Goal: Task Accomplishment & Management: Manage account settings

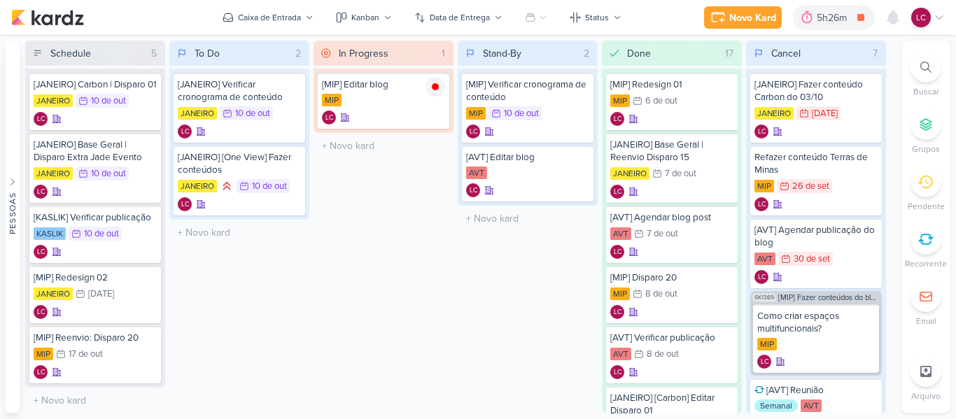
scroll to position [174, 0]
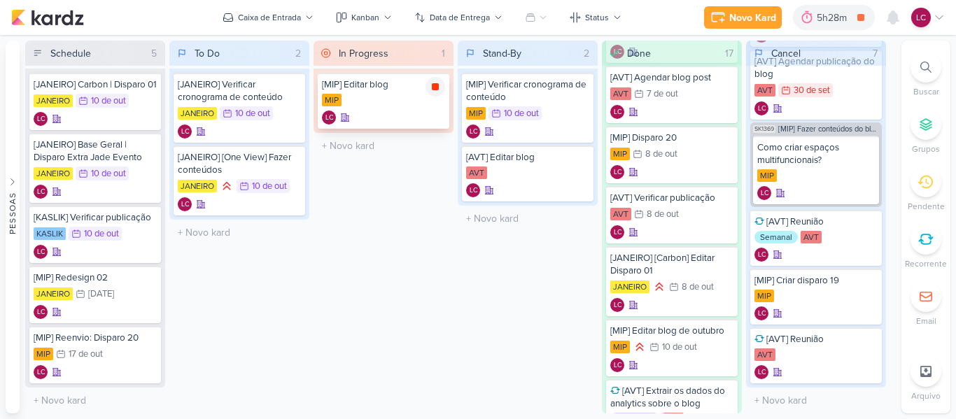
click at [434, 86] on icon at bounding box center [435, 86] width 7 height 7
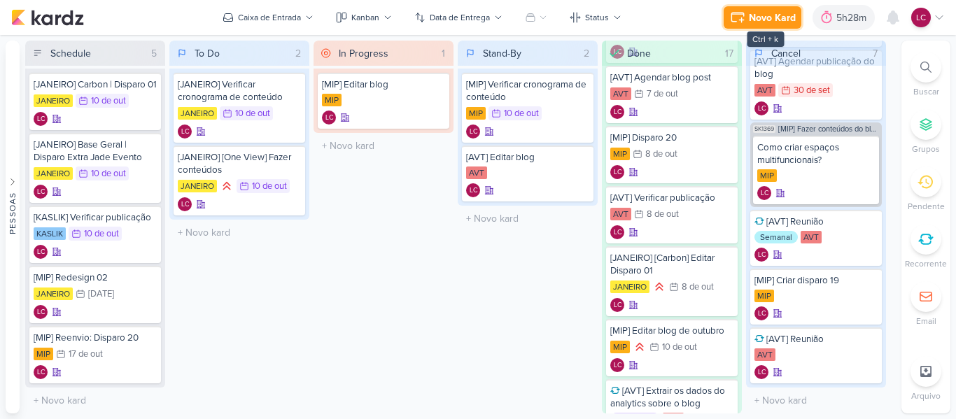
click at [774, 16] on div "Novo Kard" at bounding box center [772, 17] width 47 height 15
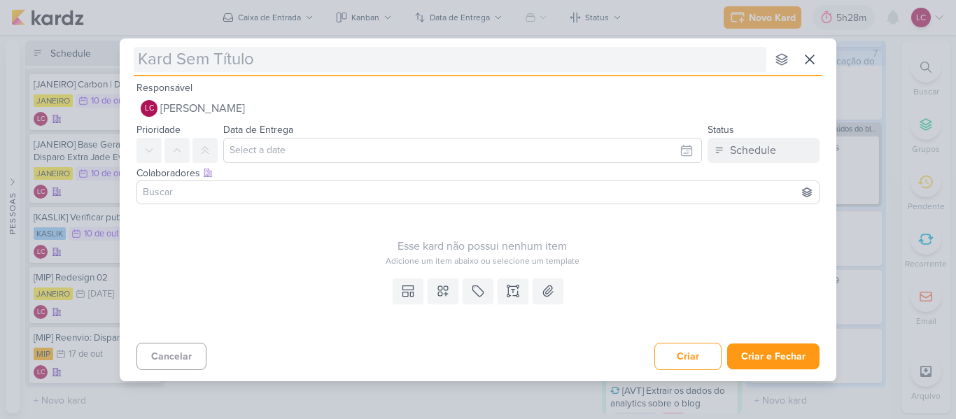
type input "S"
type input "["
type input "[JANEIRO"
type input "[JANEIRO] D"
type input "[JANEIRO]"
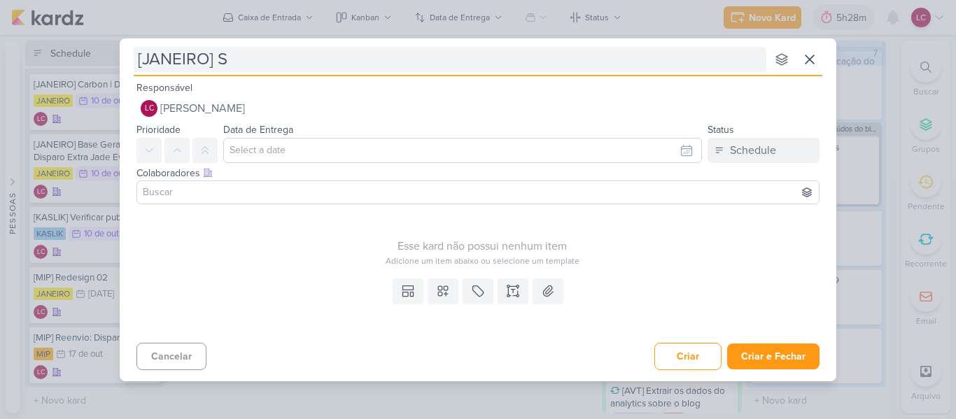
type input "[JANEIRO] Su"
type input "[JANEIRO] Subir disparo pro [PERSON_NAME]"
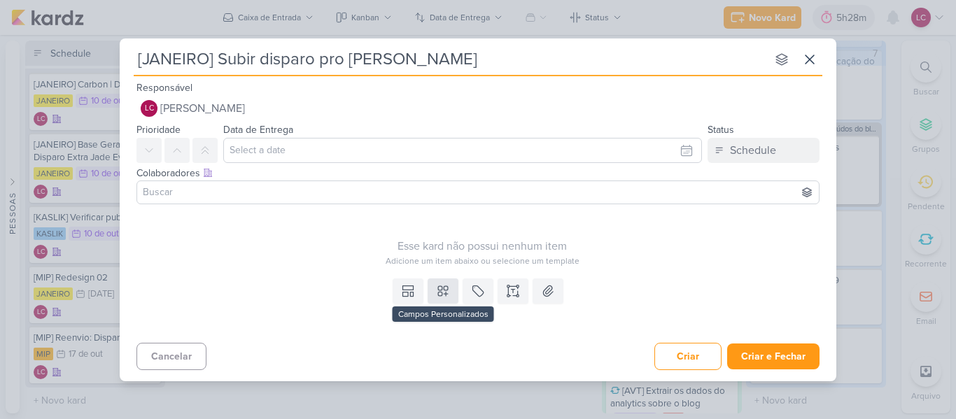
type input "[JANEIRO] Subir disparo pro [PERSON_NAME]"
click at [438, 294] on icon at bounding box center [443, 291] width 10 height 10
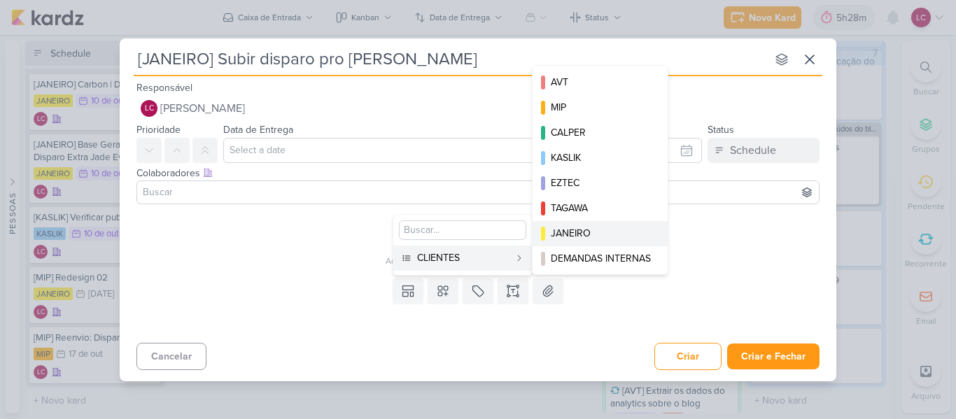
click at [590, 241] on button "JANEIRO" at bounding box center [600, 233] width 135 height 25
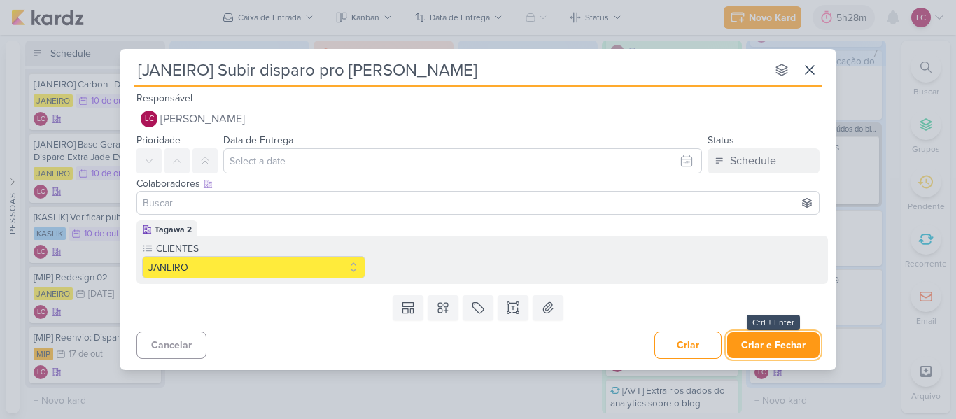
click at [773, 338] on button "Criar e Fechar" at bounding box center [773, 345] width 92 height 26
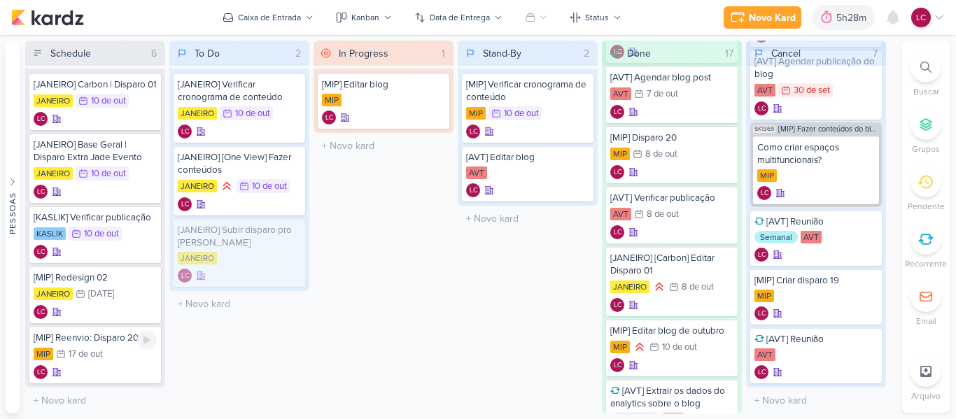
scroll to position [18, 0]
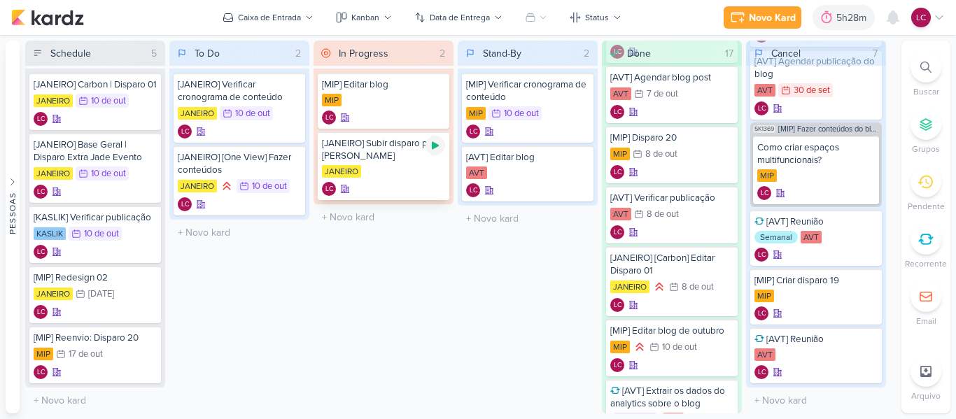
click at [437, 150] on icon at bounding box center [435, 145] width 11 height 11
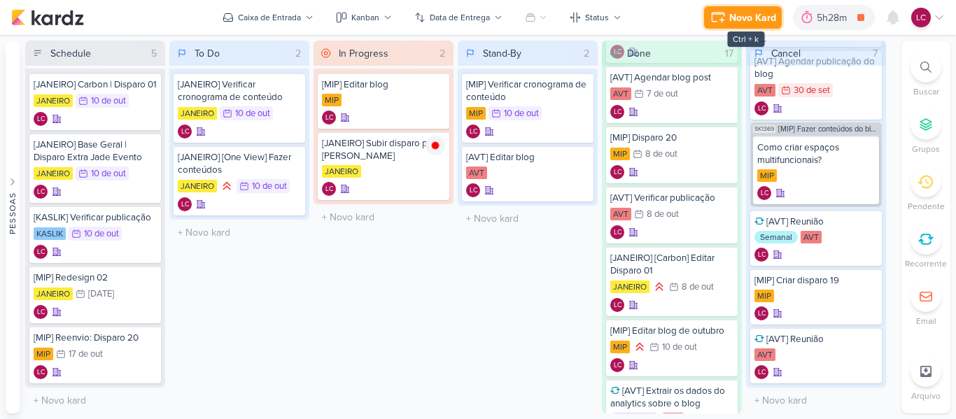
click at [729, 22] on div "Novo Kard" at bounding box center [752, 17] width 47 height 15
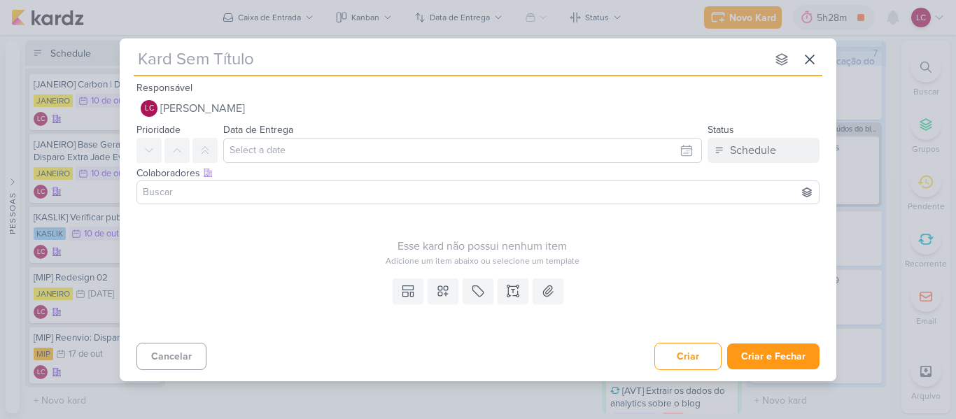
type input "["
type input "[K"
type input "[J"
type input "[JANEIRO"
type input "[JANEIRO] D"
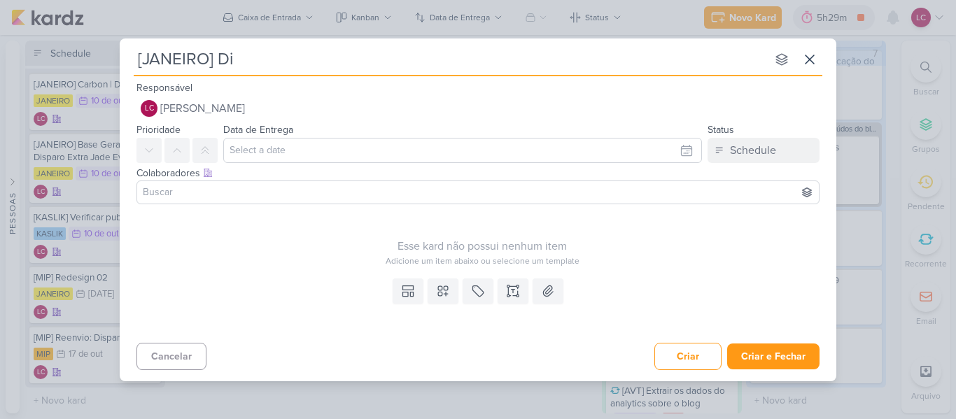
type input "[JANEIRO] Dis"
type input "[JANEIRO] Disparo Extra Jade"
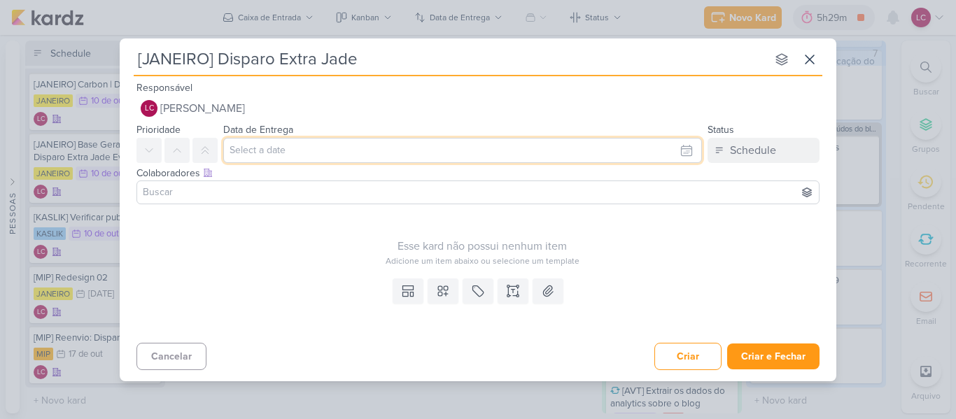
click at [381, 155] on input "text" at bounding box center [462, 150] width 479 height 25
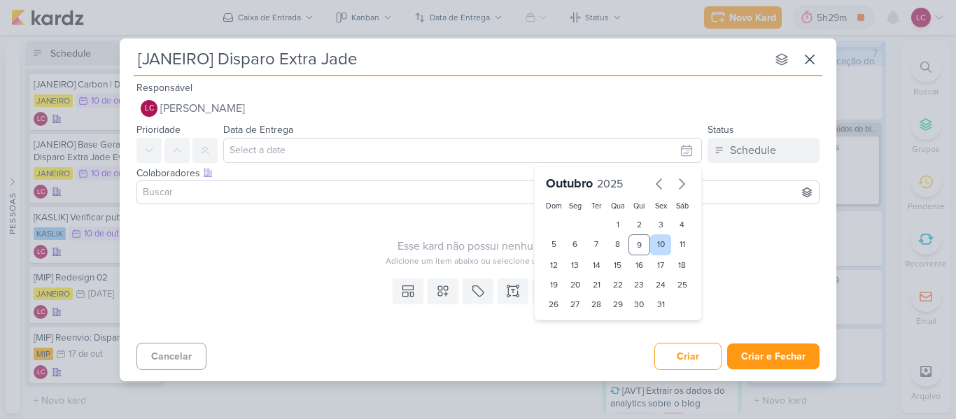
click at [654, 239] on div "10" at bounding box center [661, 244] width 22 height 21
type input "10 de outubro de 2025 às 23:59"
click at [293, 192] on input at bounding box center [478, 192] width 676 height 17
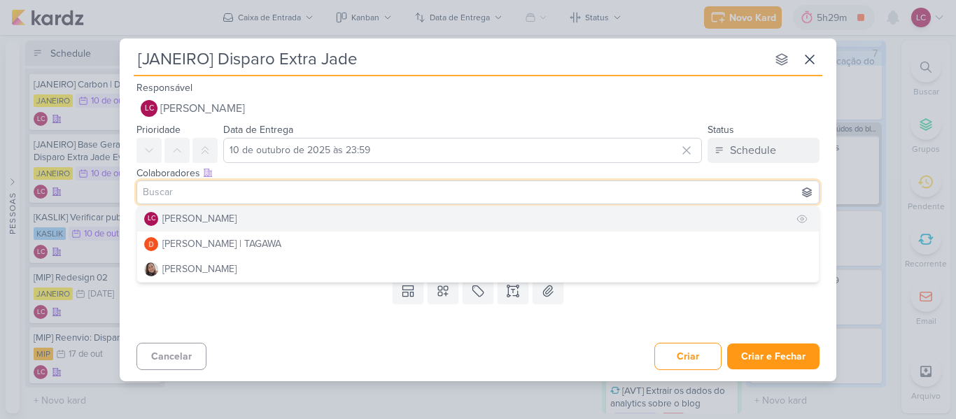
click at [245, 226] on button "LC Laís Costa" at bounding box center [478, 218] width 682 height 25
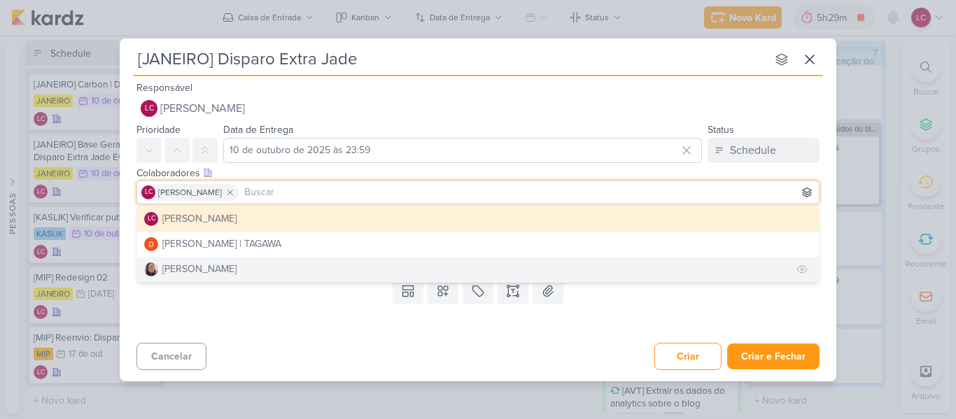
click at [247, 271] on button "Sharlene Khoury" at bounding box center [478, 269] width 682 height 25
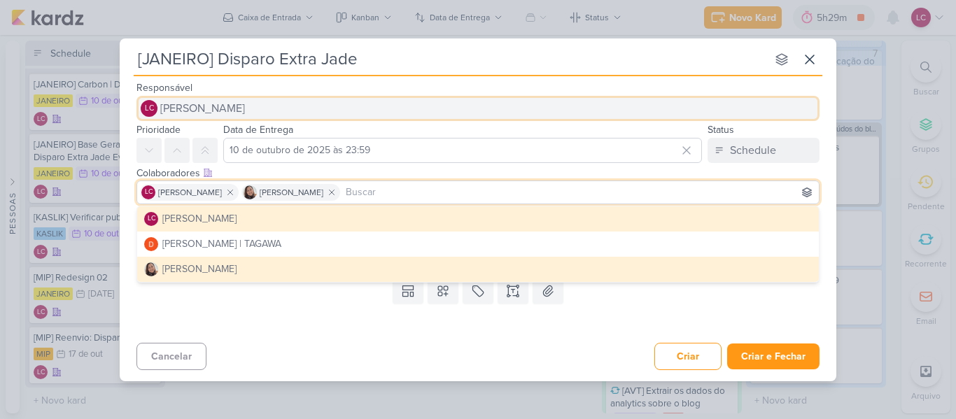
click at [239, 109] on button "LC Laís Costa" at bounding box center [477, 108] width 683 height 25
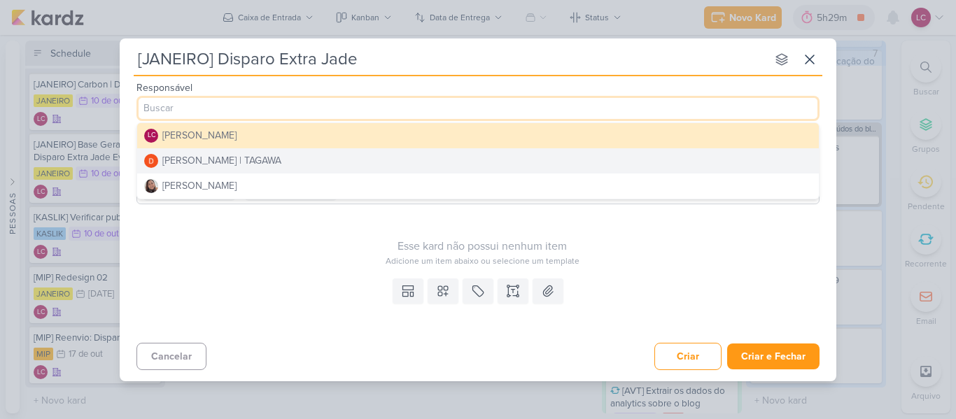
click at [218, 164] on div "Diego Lima | TAGAWA" at bounding box center [221, 160] width 119 height 15
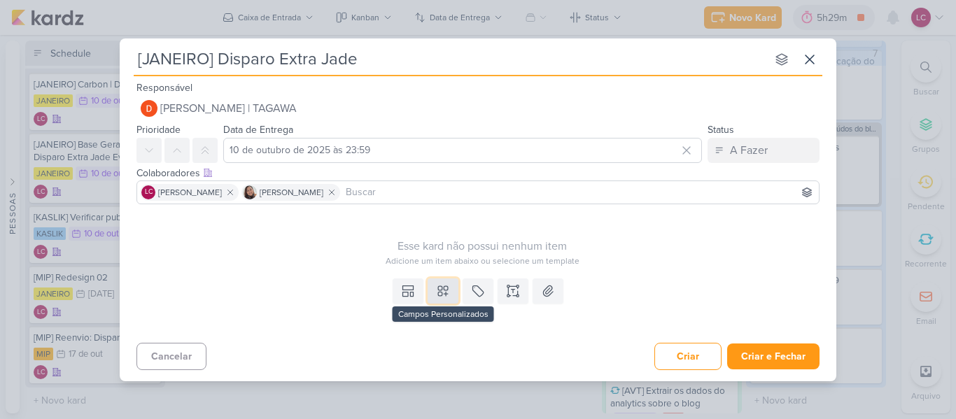
click at [443, 290] on icon at bounding box center [443, 291] width 14 height 14
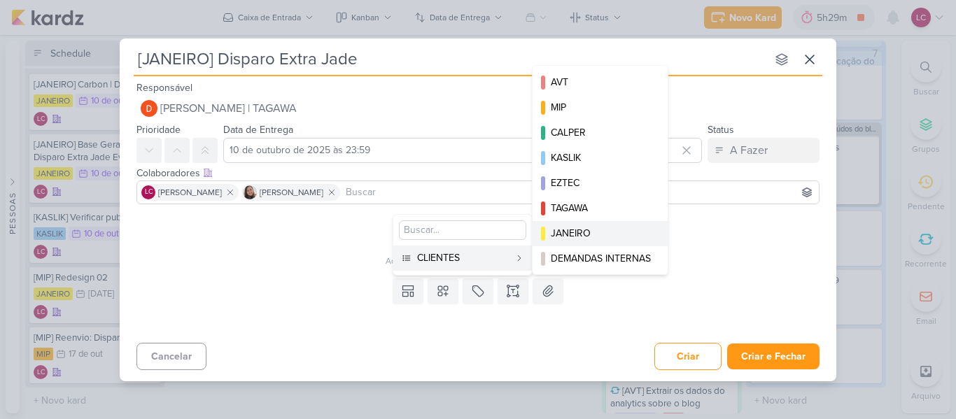
click at [567, 241] on button "JANEIRO" at bounding box center [600, 233] width 135 height 25
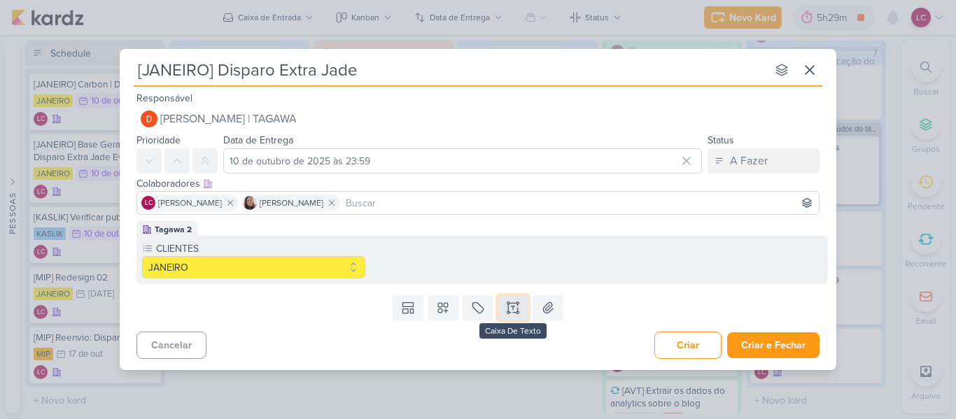
click at [515, 306] on icon at bounding box center [513, 308] width 14 height 14
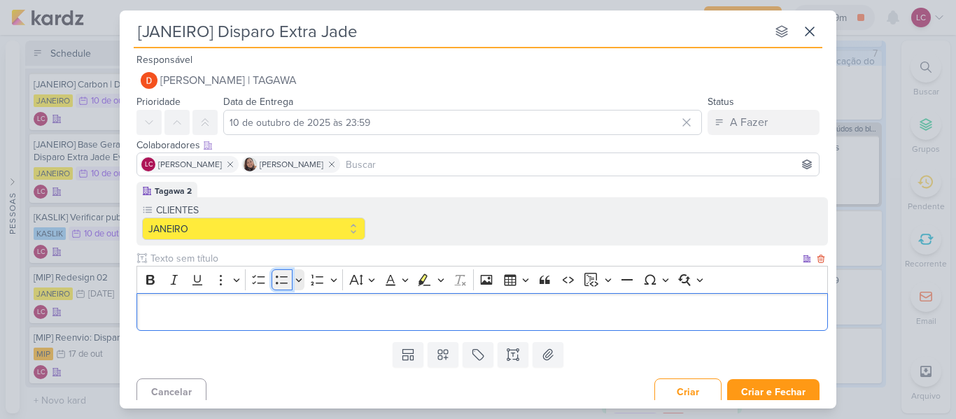
click at [281, 286] on icon "Editor toolbar" at bounding box center [282, 280] width 14 height 14
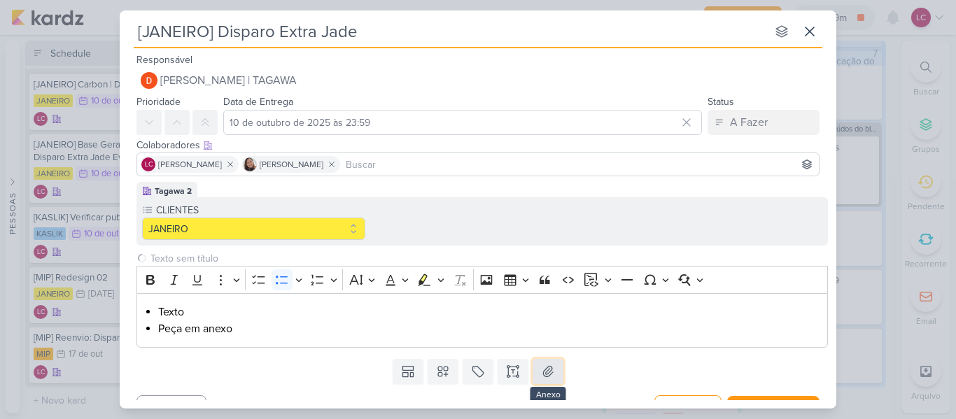
click at [553, 373] on button at bounding box center [548, 371] width 31 height 25
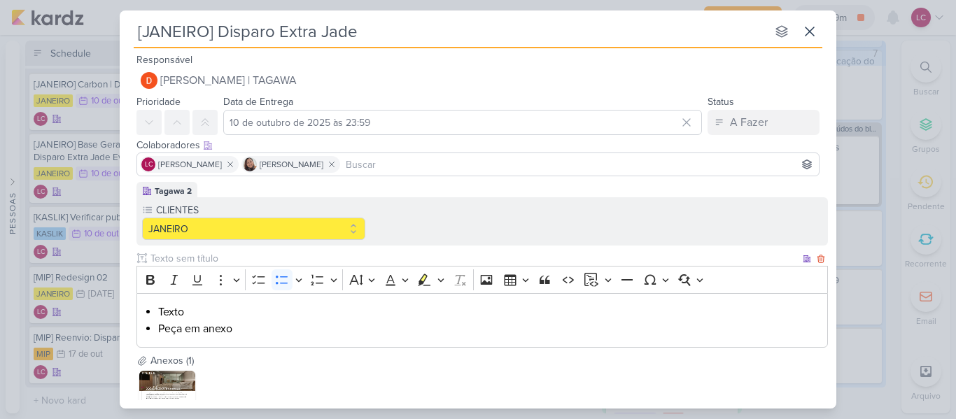
click at [177, 316] on li "Texto" at bounding box center [489, 312] width 663 height 17
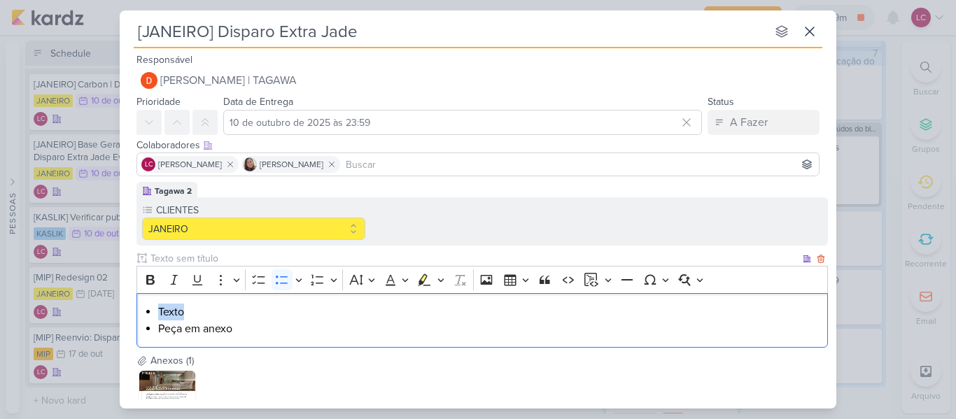
click at [177, 316] on li "Texto" at bounding box center [489, 312] width 663 height 17
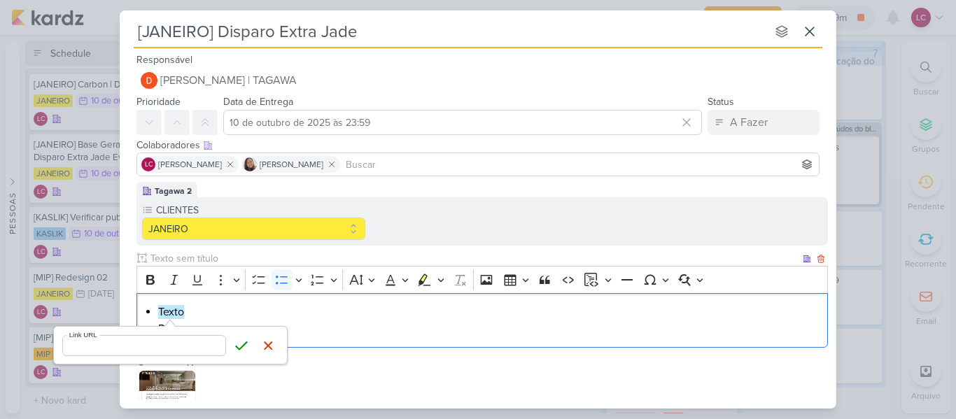
type input "https://docs.google.com/document/d/1KUJkwhAA2WOD6E3aKzrJuh7700PbgF2Sm3GSwgS9DjY…"
click button "Save" at bounding box center [241, 345] width 21 height 21
click at [208, 122] on icon at bounding box center [205, 122] width 6 height 7
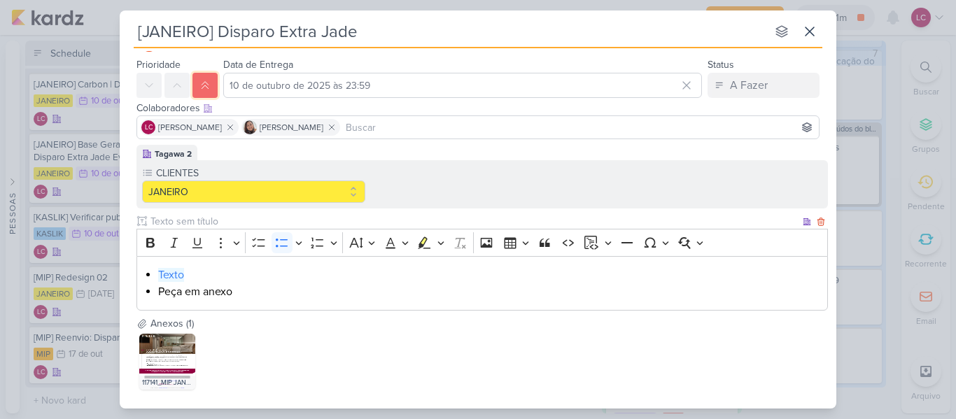
scroll to position [107, 0]
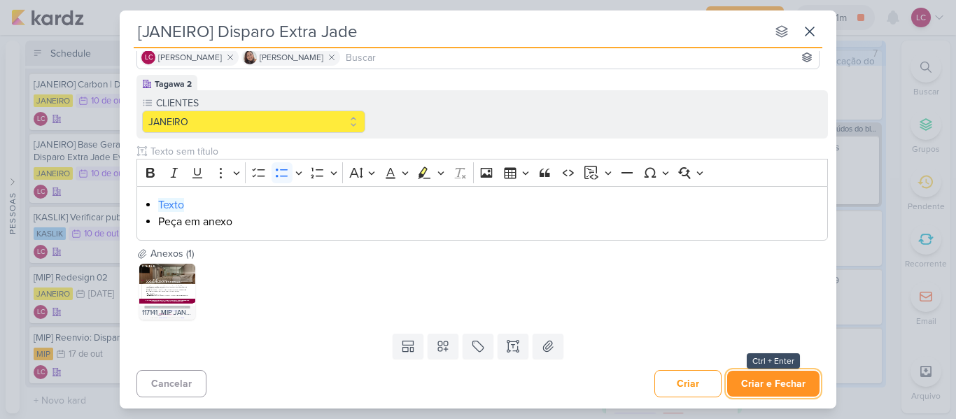
click at [752, 381] on button "Criar e Fechar" at bounding box center [773, 384] width 92 height 26
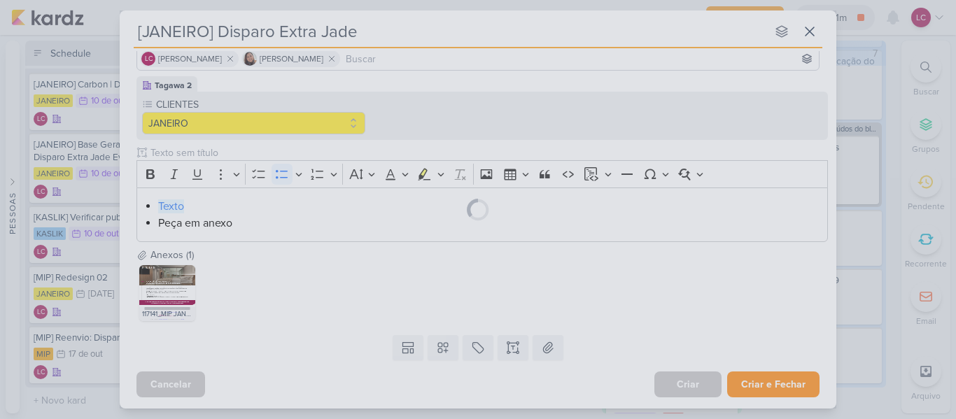
scroll to position [106, 0]
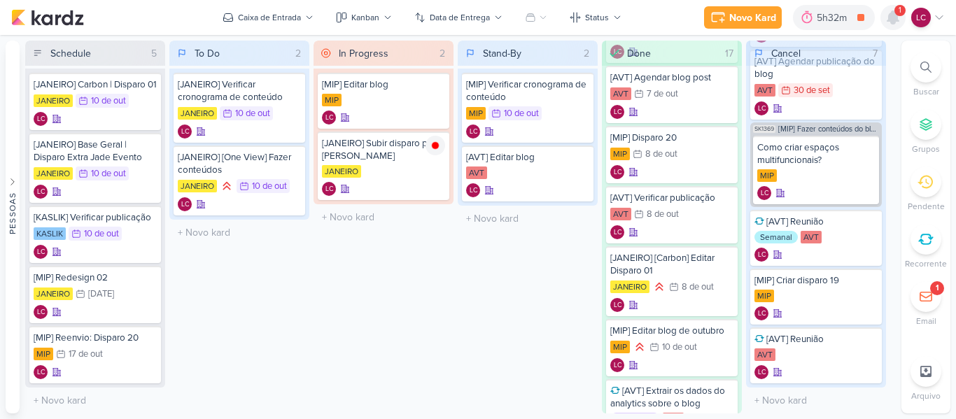
click at [893, 17] on icon at bounding box center [892, 17] width 11 height 13
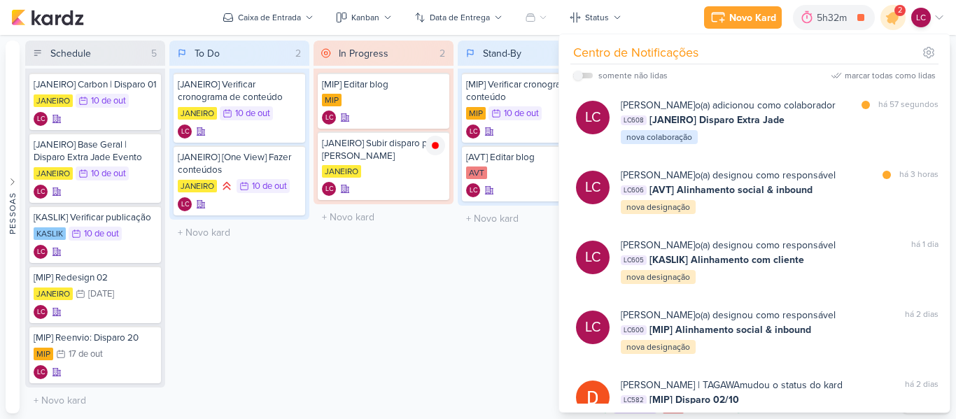
drag, startPoint x: 603, startPoint y: 74, endPoint x: 588, endPoint y: 79, distance: 16.2
click at [598, 78] on div "somente não lidas" at bounding box center [632, 75] width 69 height 13
click at [584, 79] on div "somente não lidas" at bounding box center [620, 75] width 94 height 17
click at [936, 54] on link at bounding box center [929, 53] width 20 height 20
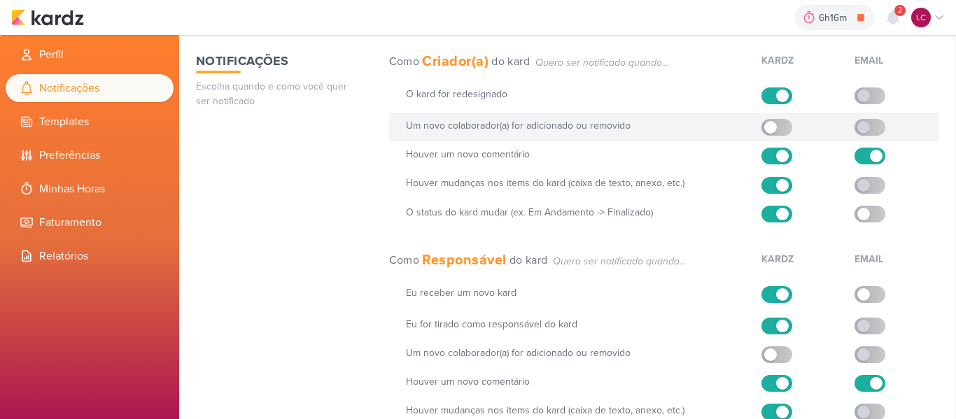
click at [775, 128] on label at bounding box center [776, 127] width 31 height 17
click at [775, 128] on input "checkbox" at bounding box center [770, 127] width 13 height 13
checkbox input "true"
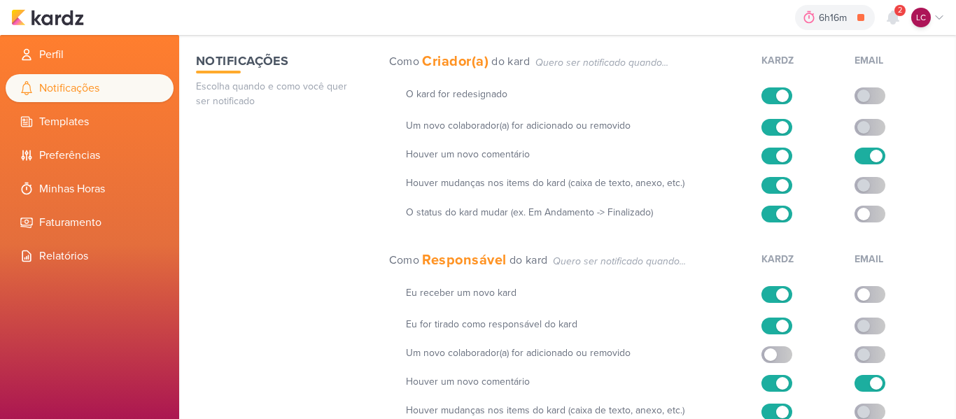
scroll to position [70, 0]
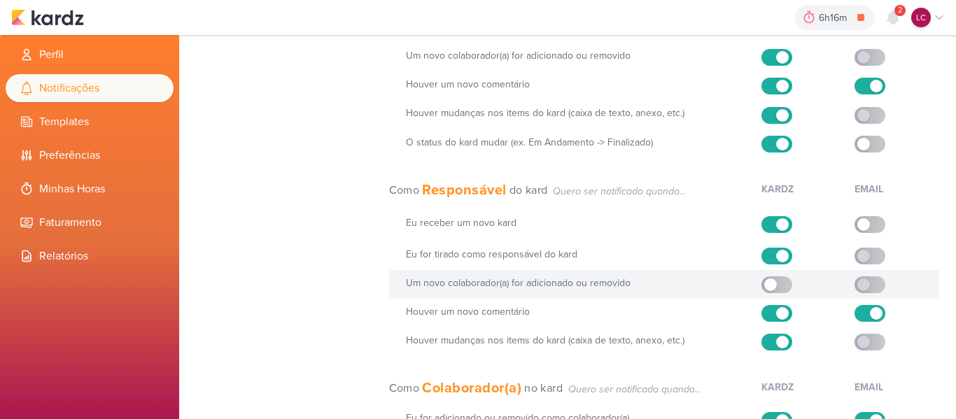
click at [775, 282] on label at bounding box center [776, 284] width 31 height 17
click at [775, 282] on input "checkbox" at bounding box center [770, 284] width 13 height 13
checkbox input "true"
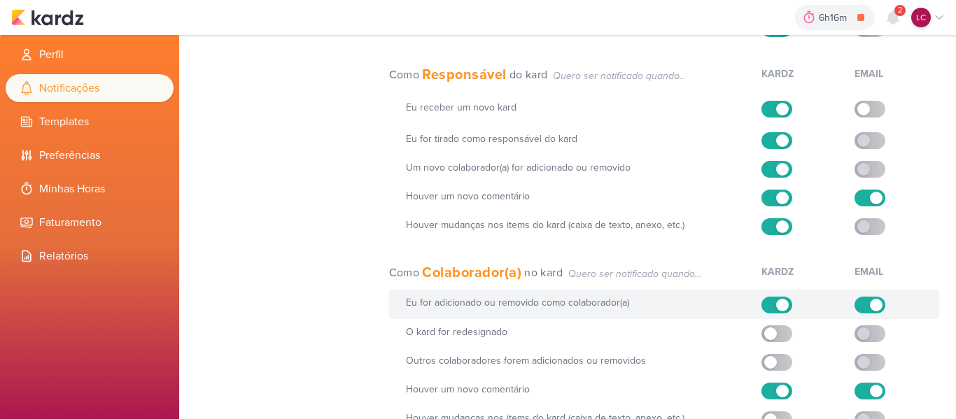
scroll to position [268, 0]
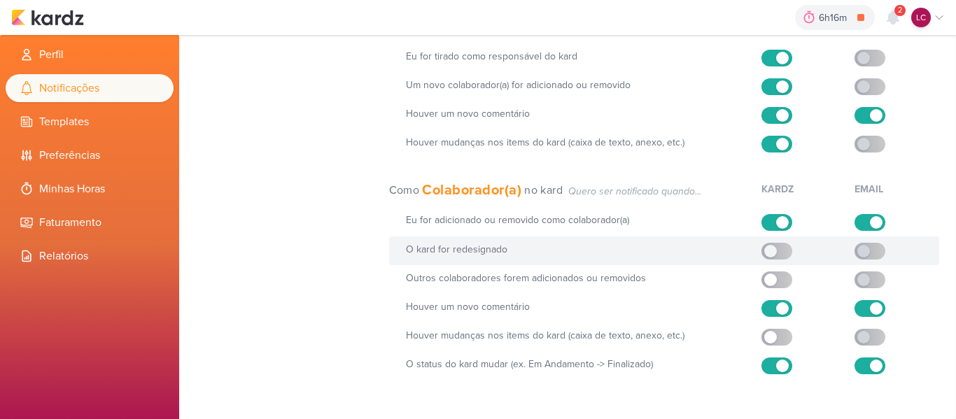
click at [769, 246] on input "checkbox" at bounding box center [770, 251] width 13 height 13
checkbox input "true"
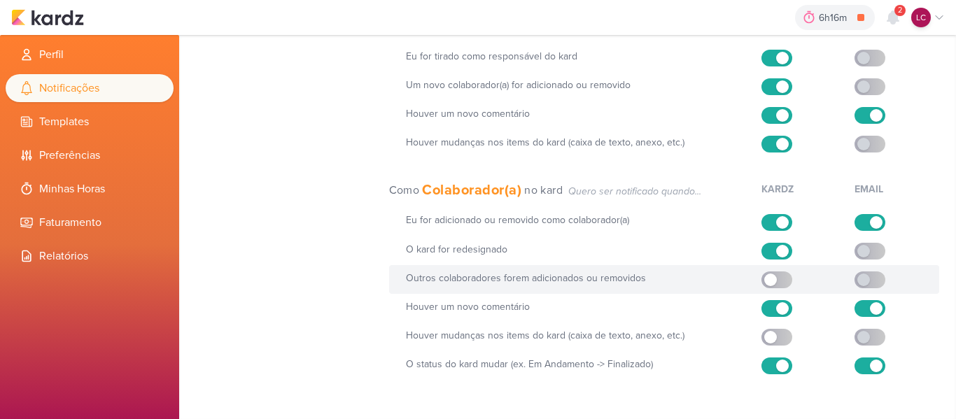
click at [775, 276] on label at bounding box center [776, 279] width 31 height 17
click at [775, 276] on input "checkbox" at bounding box center [770, 280] width 13 height 13
checkbox input "true"
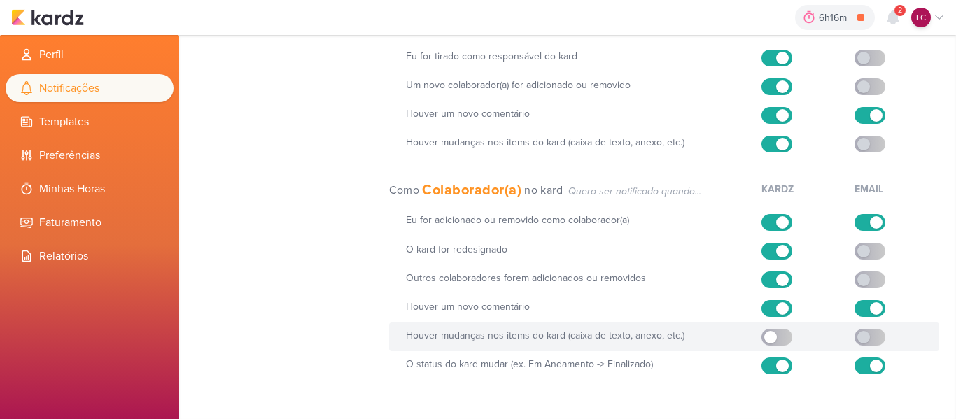
click at [770, 346] on div "Houver mudanças nos items do kard (caixa de texto, anexo, etc.) Em breve" at bounding box center [664, 337] width 551 height 29
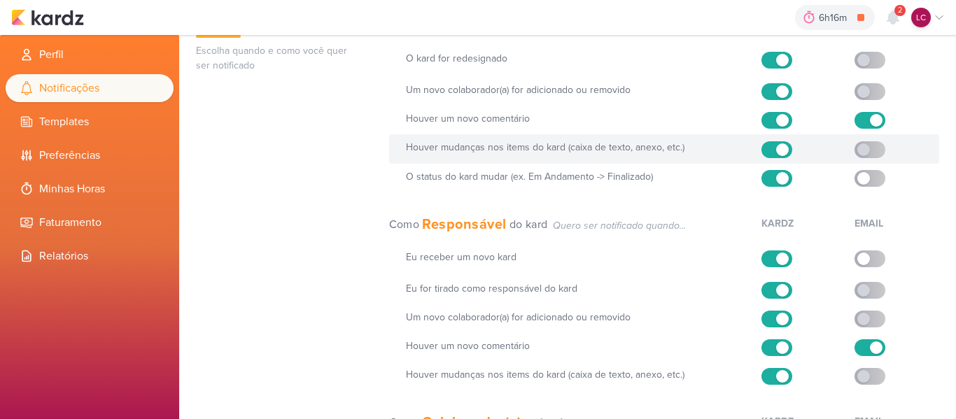
scroll to position [0, 0]
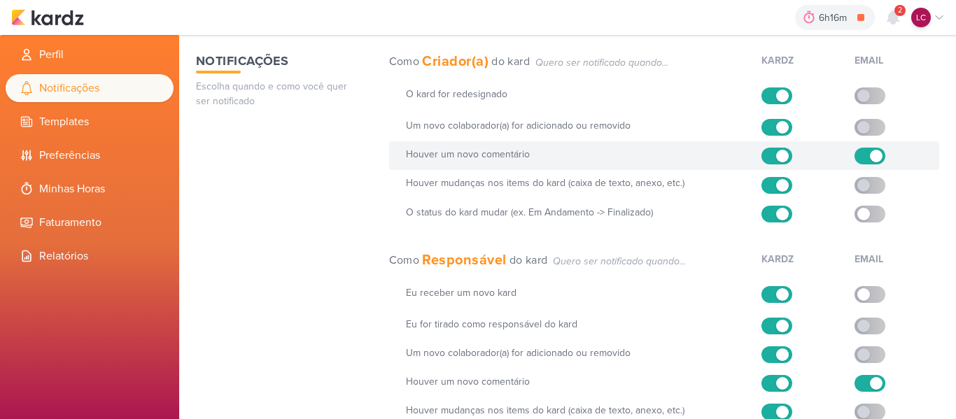
click at [854, 153] on label at bounding box center [869, 156] width 31 height 17
click at [870, 153] on input "checkbox" at bounding box center [876, 156] width 13 height 13
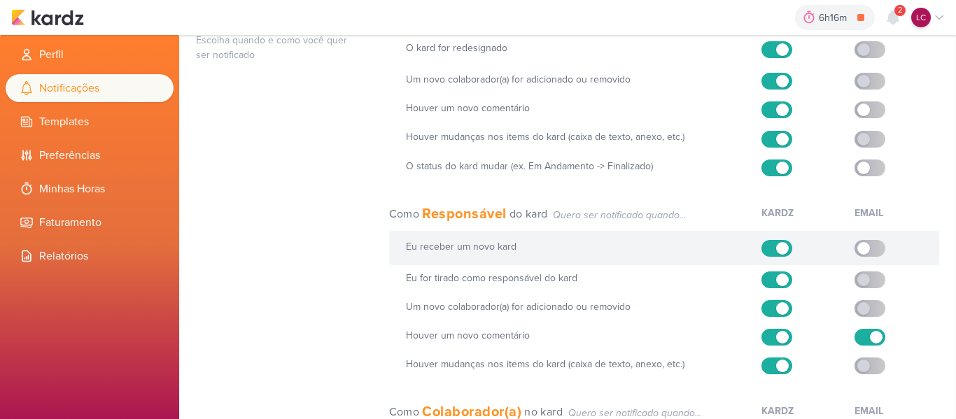
scroll to position [70, 0]
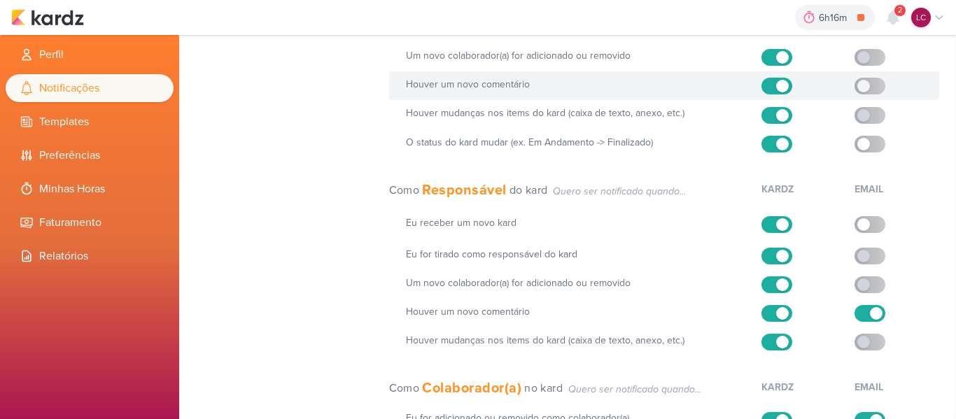
click at [862, 90] on input "checkbox" at bounding box center [863, 86] width 13 height 13
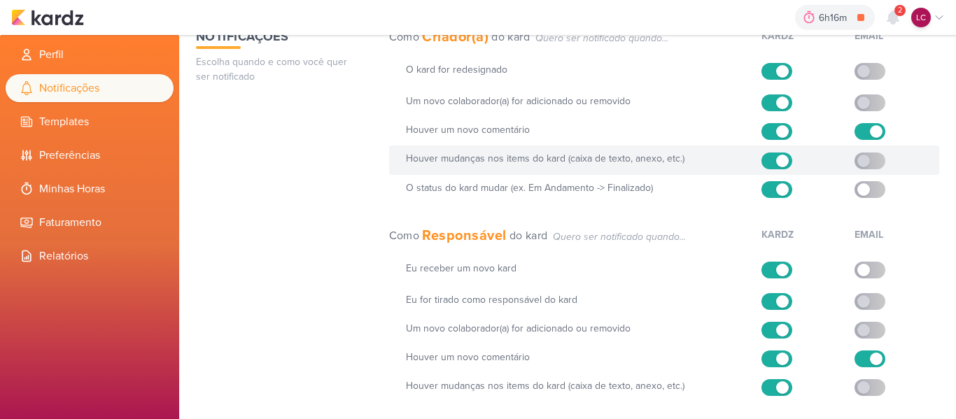
scroll to position [0, 0]
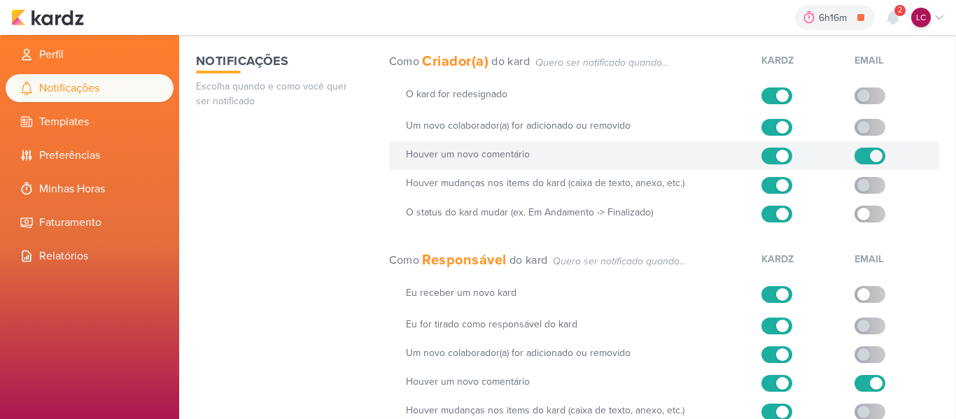
click at [856, 159] on label at bounding box center [869, 156] width 31 height 17
click at [870, 159] on input "checkbox" at bounding box center [876, 156] width 13 height 13
checkbox input "false"
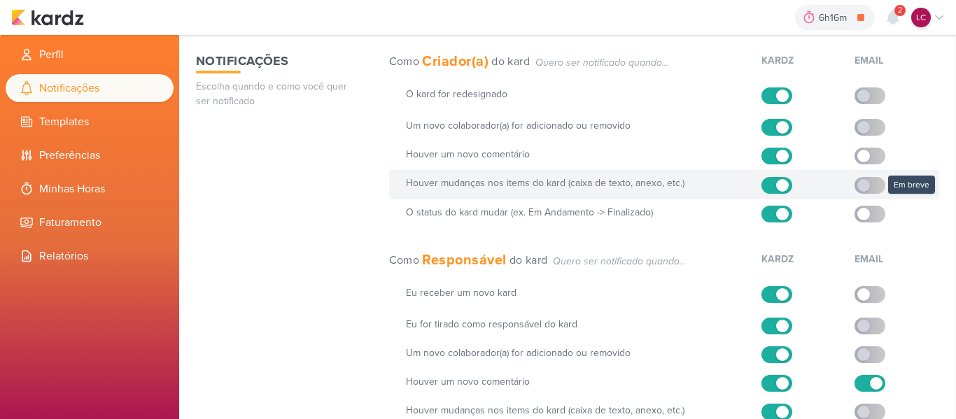
scroll to position [70, 0]
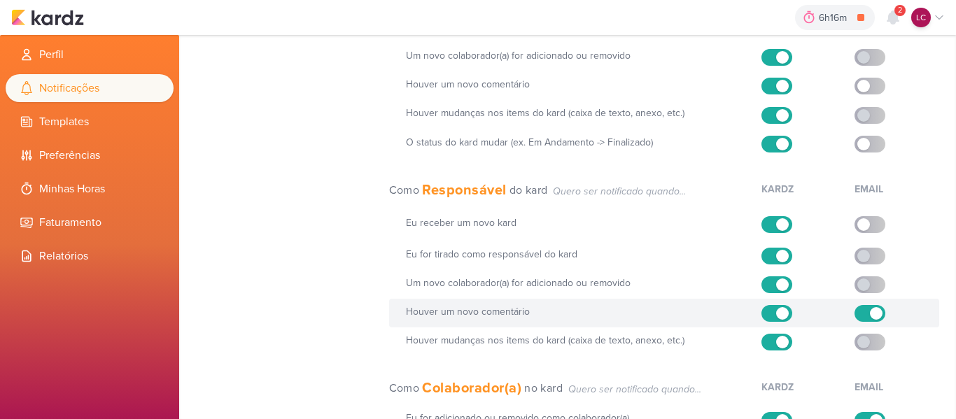
click at [864, 315] on label at bounding box center [869, 313] width 31 height 17
click at [870, 315] on input "checkbox" at bounding box center [876, 313] width 13 height 13
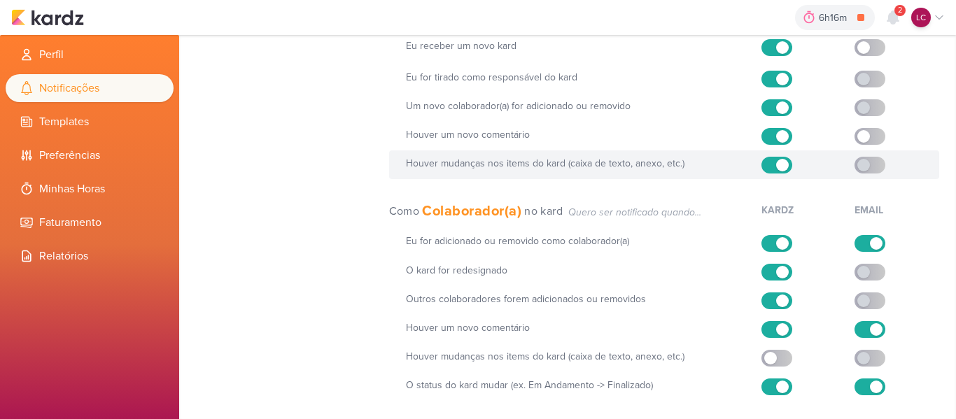
scroll to position [268, 0]
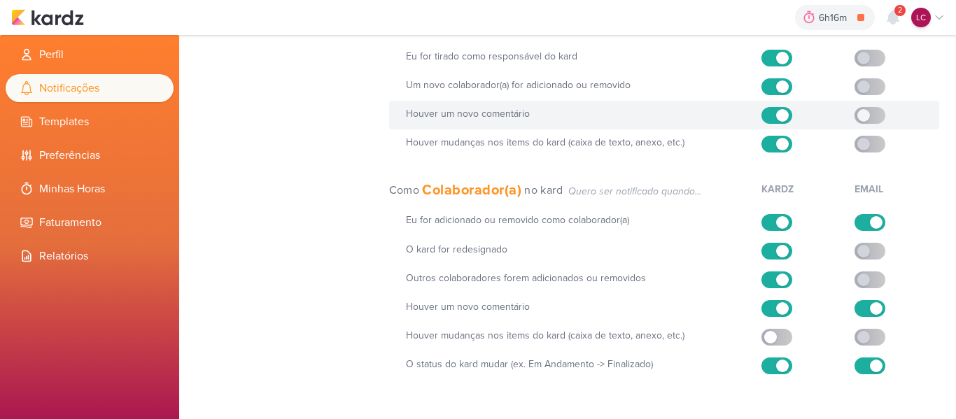
click at [861, 121] on input "checkbox" at bounding box center [863, 115] width 13 height 13
checkbox input "true"
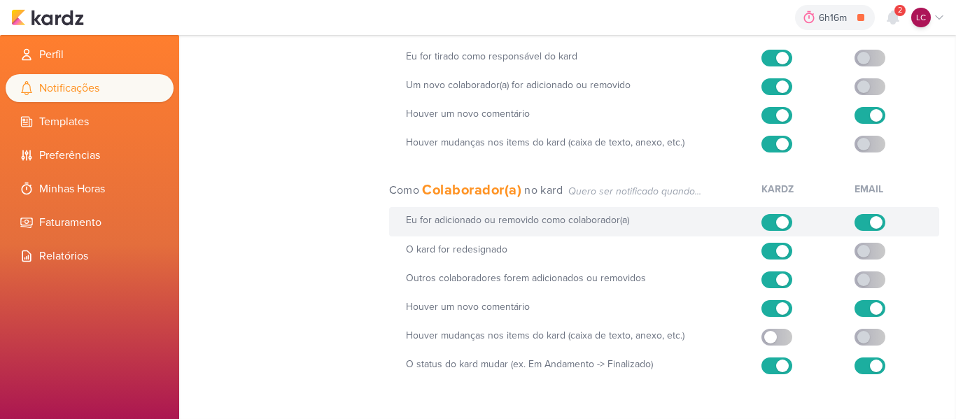
click at [858, 222] on label at bounding box center [869, 222] width 31 height 17
click at [870, 222] on input "checkbox" at bounding box center [876, 222] width 13 height 13
checkbox input "false"
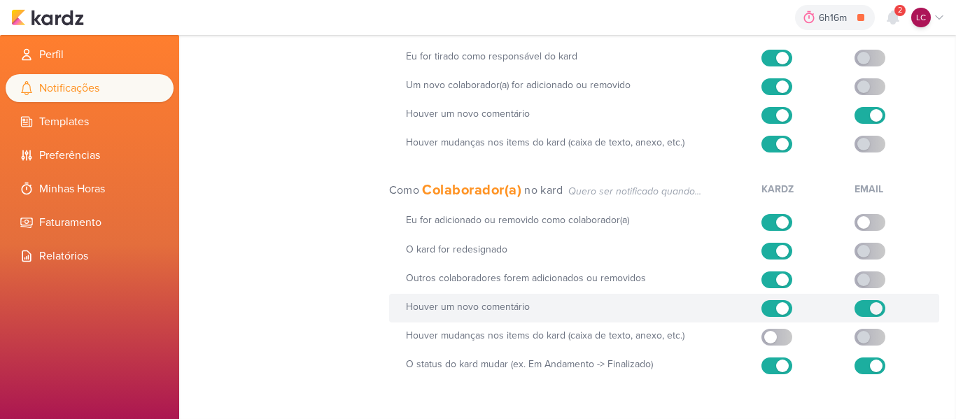
click at [873, 309] on input "checkbox" at bounding box center [876, 308] width 13 height 13
checkbox input "false"
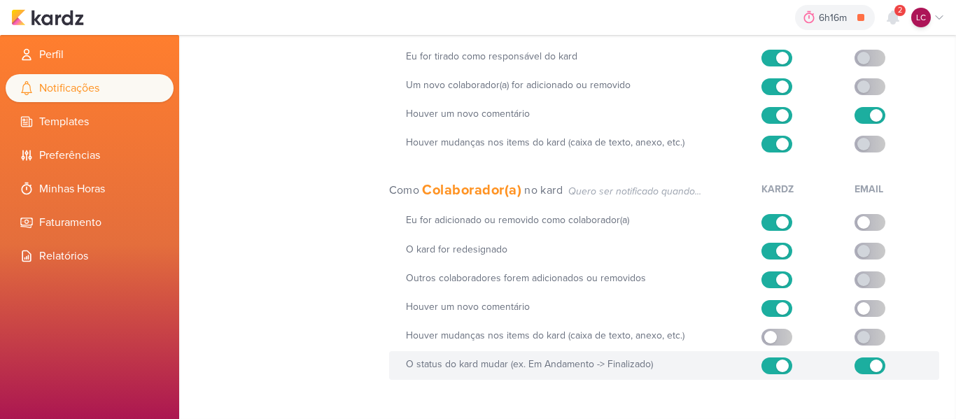
click at [864, 367] on label at bounding box center [869, 366] width 31 height 17
click at [870, 367] on input "checkbox" at bounding box center [876, 366] width 13 height 13
checkbox input "false"
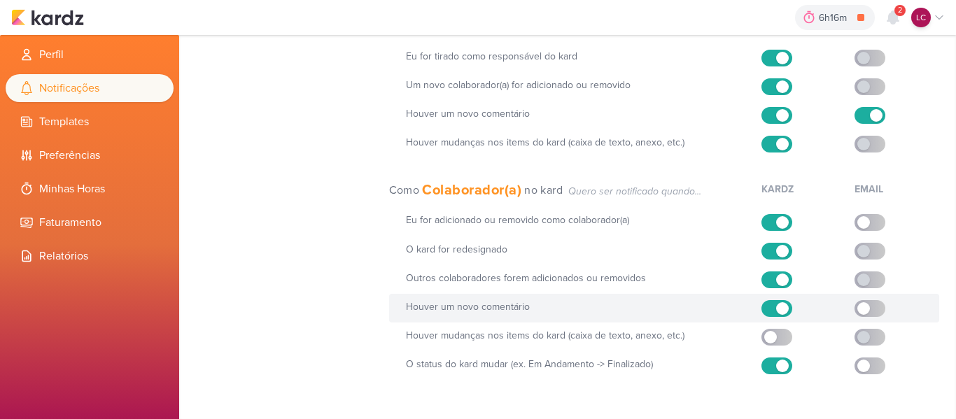
click at [863, 316] on label at bounding box center [869, 308] width 31 height 17
click at [863, 315] on input "checkbox" at bounding box center [863, 308] width 13 height 13
checkbox input "true"
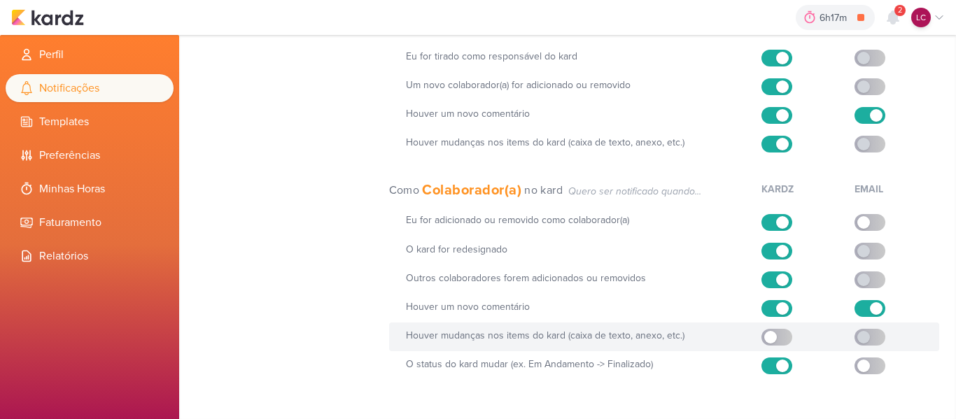
click at [866, 339] on label at bounding box center [869, 337] width 31 height 17
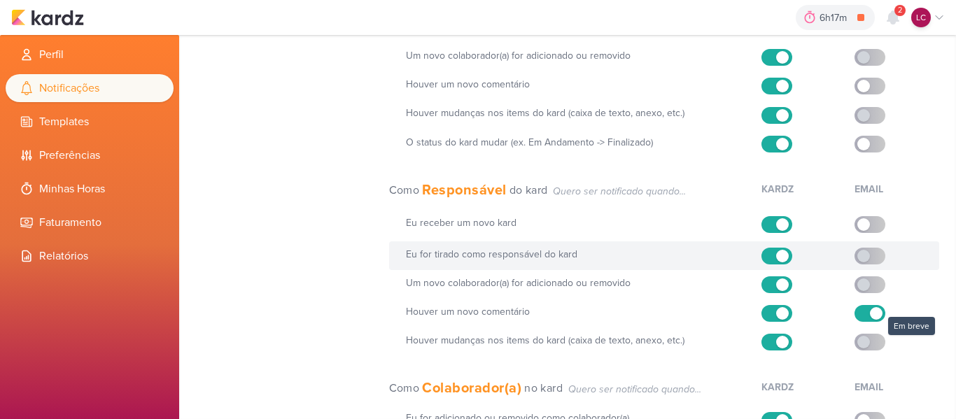
scroll to position [0, 0]
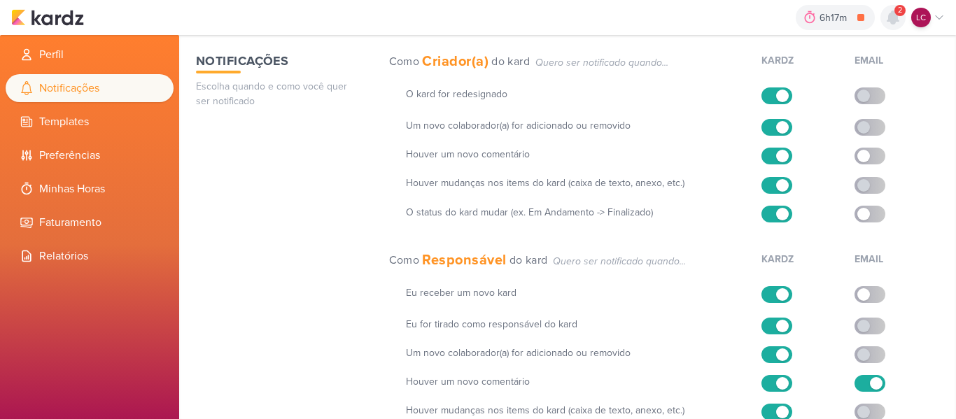
click at [891, 17] on icon at bounding box center [892, 17] width 11 height 13
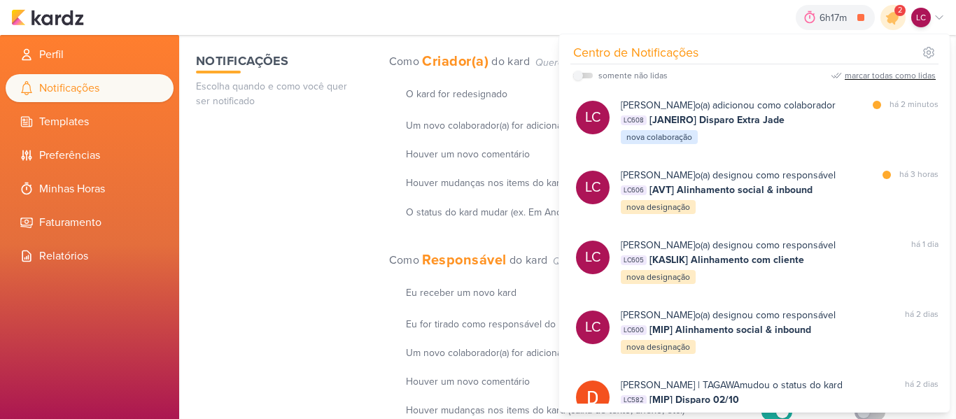
click at [902, 74] on div "marcar todas como lidas" at bounding box center [890, 75] width 91 height 13
click at [337, 195] on div "Notificações Escolha quando e como você quer ser notificado" at bounding box center [278, 361] width 165 height 619
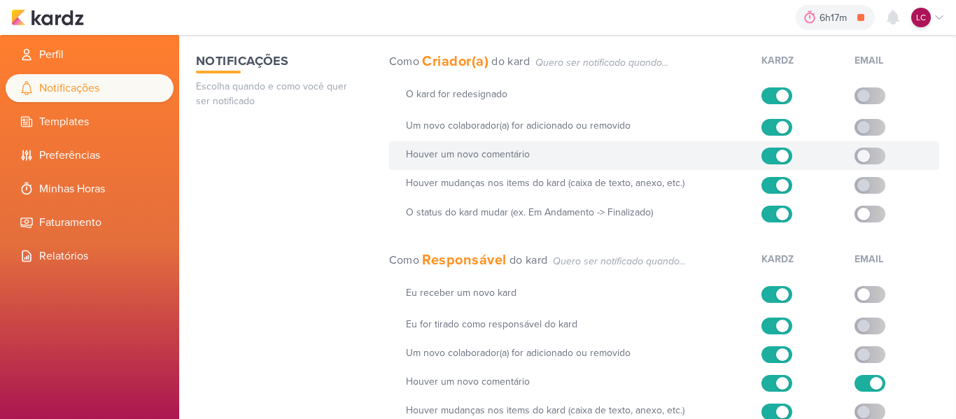
click at [863, 158] on input "checkbox" at bounding box center [863, 156] width 13 height 13
checkbox input "true"
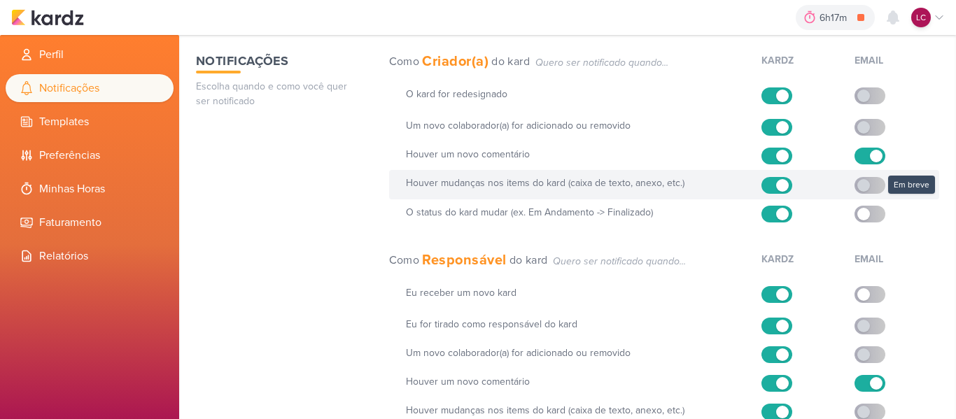
click at [868, 179] on label at bounding box center [869, 185] width 31 height 17
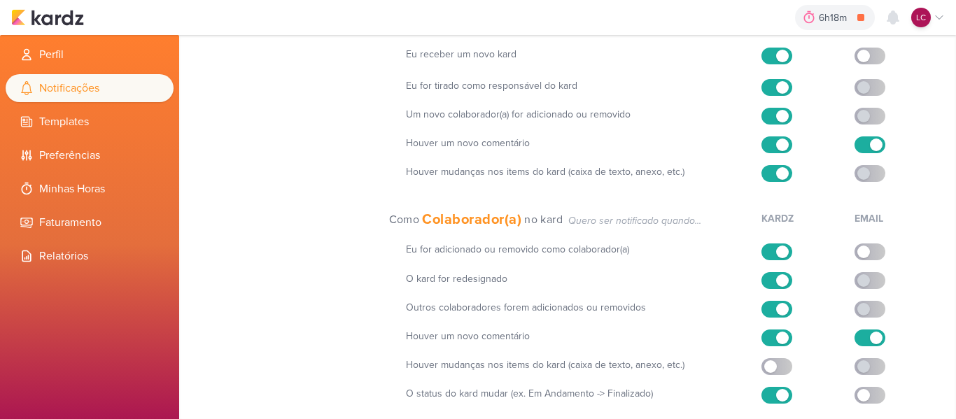
scroll to position [268, 0]
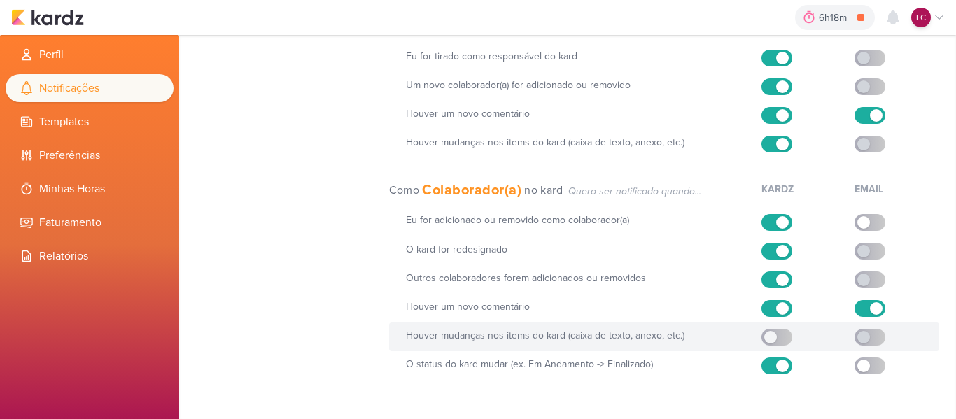
click at [765, 339] on input "checkbox" at bounding box center [770, 337] width 13 height 13
checkbox input "true"
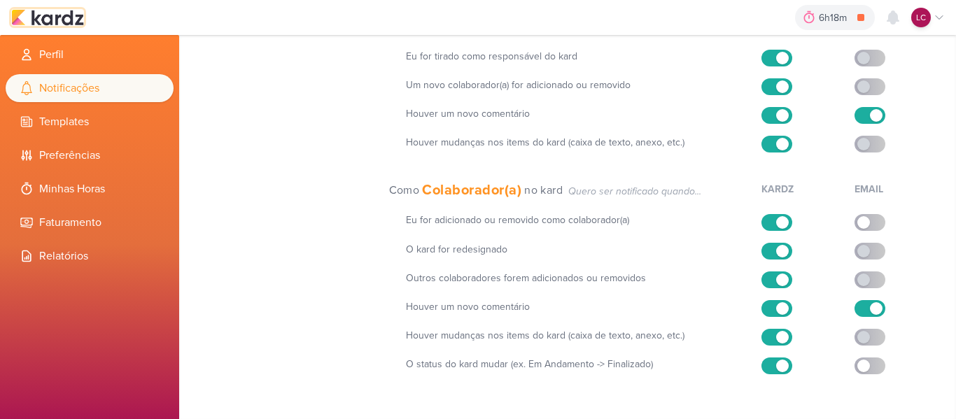
click at [48, 17] on img at bounding box center [47, 17] width 73 height 17
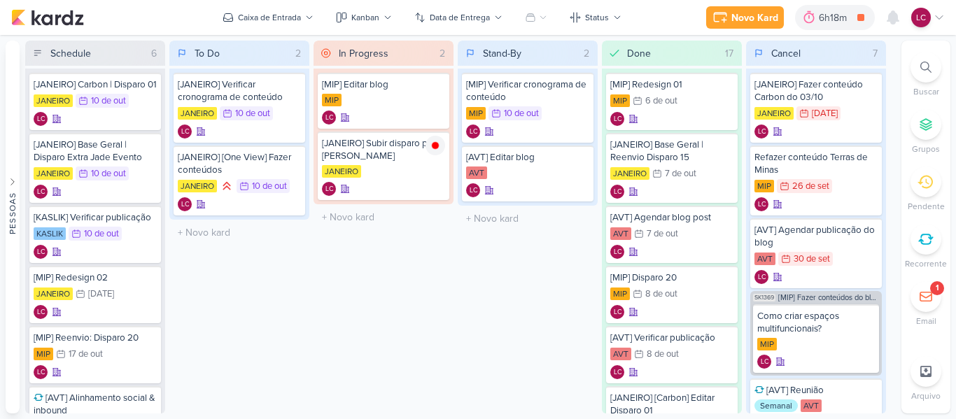
click at [936, 16] on icon at bounding box center [939, 17] width 7 height 3
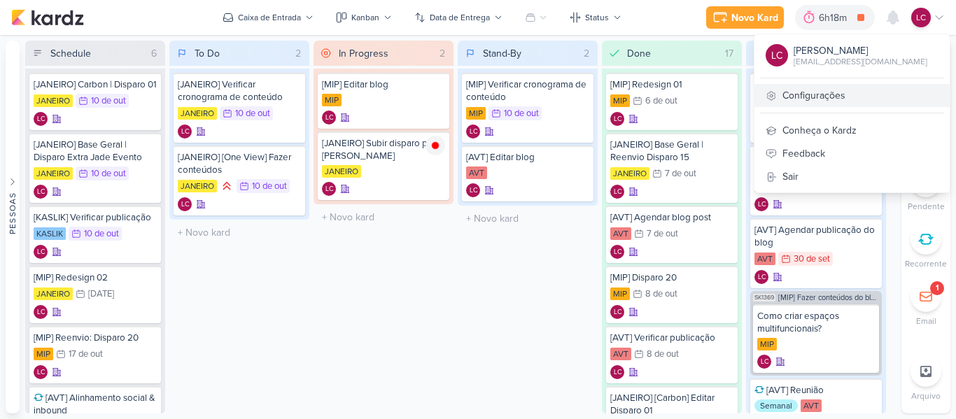
click at [833, 102] on link "Configurações" at bounding box center [851, 95] width 195 height 23
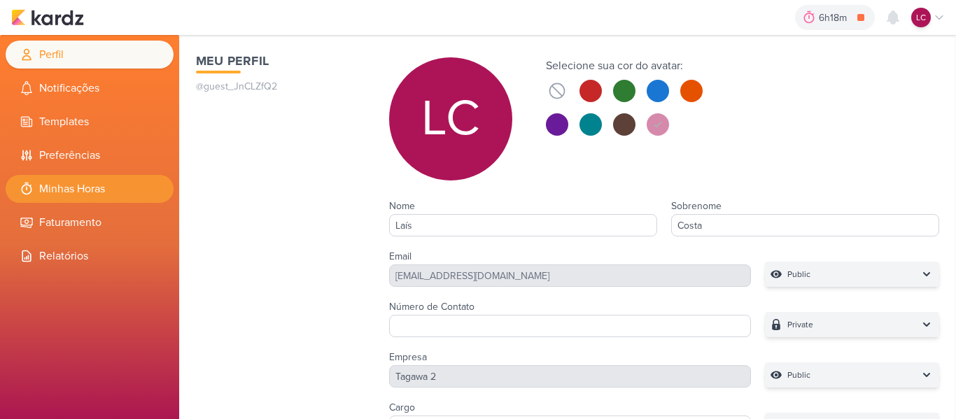
click at [71, 184] on li "Minhas Horas" at bounding box center [90, 189] width 168 height 28
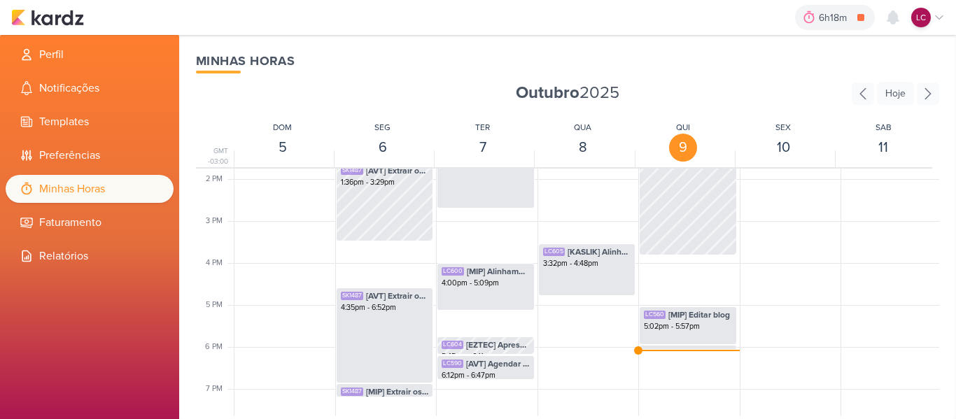
scroll to position [680, 0]
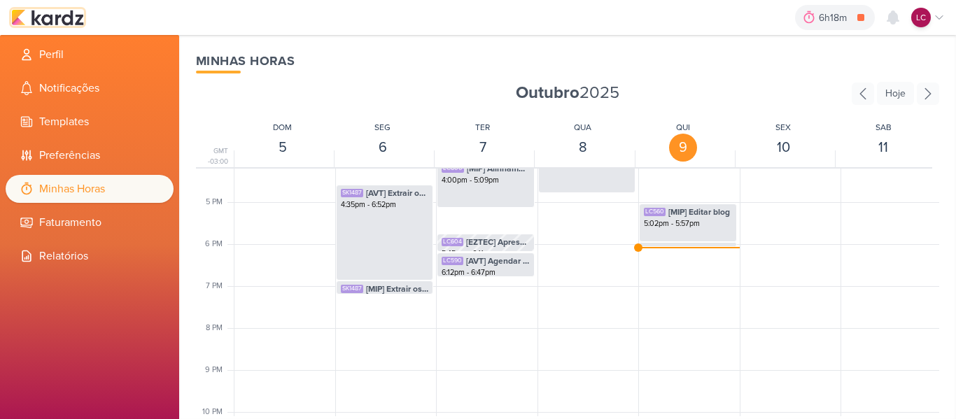
click at [74, 12] on img at bounding box center [47, 17] width 73 height 17
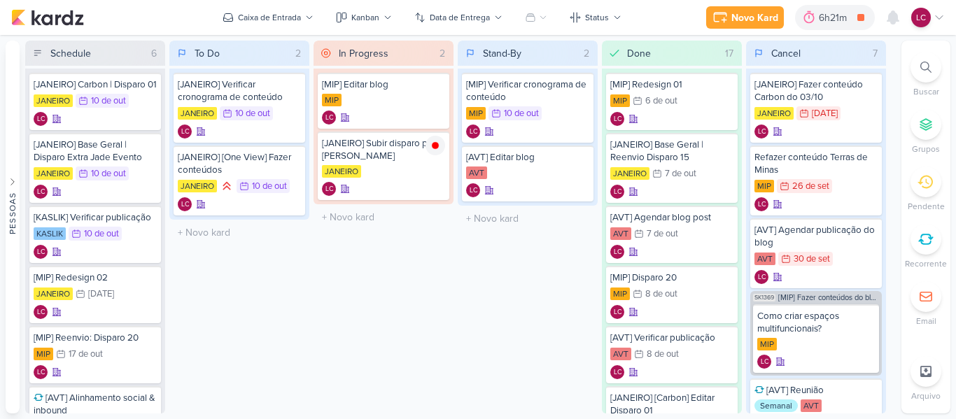
click at [934, 15] on icon at bounding box center [938, 17] width 11 height 11
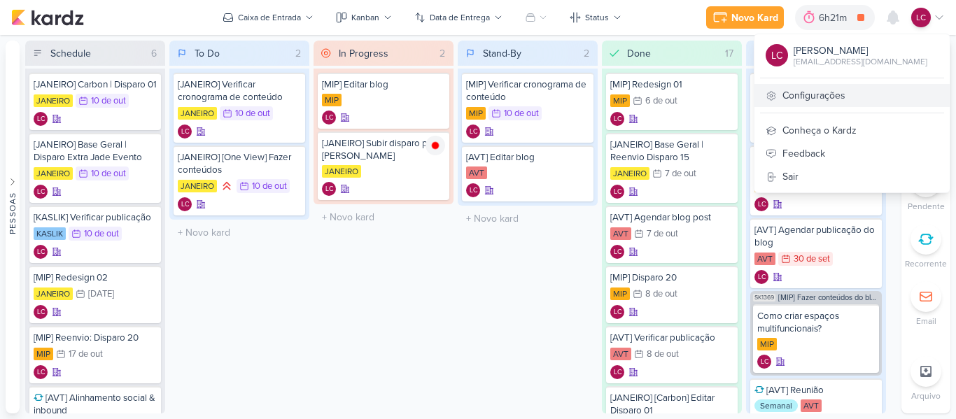
click at [848, 92] on link "Configurações" at bounding box center [851, 95] width 195 height 23
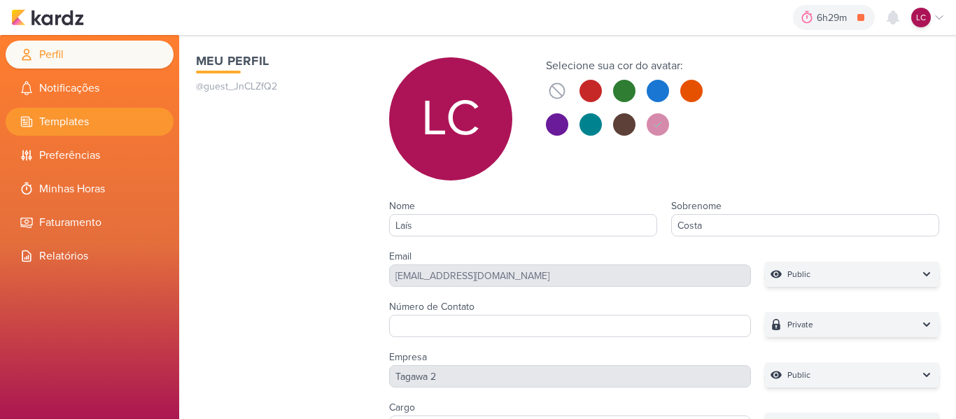
click at [90, 132] on li "Templates" at bounding box center [90, 122] width 168 height 28
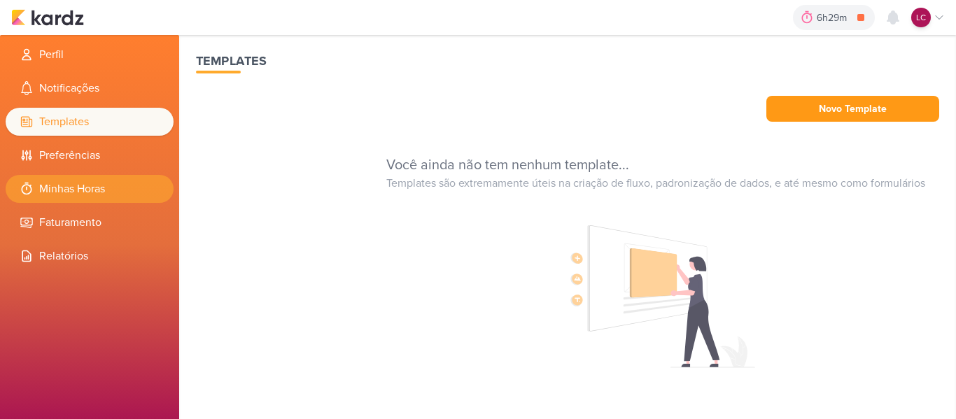
click at [81, 191] on li "Minhas Horas" at bounding box center [90, 189] width 168 height 28
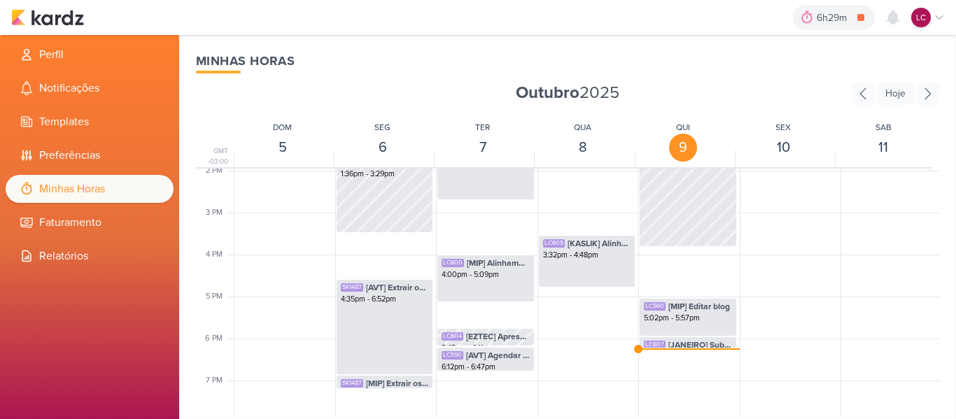
scroll to position [610, 0]
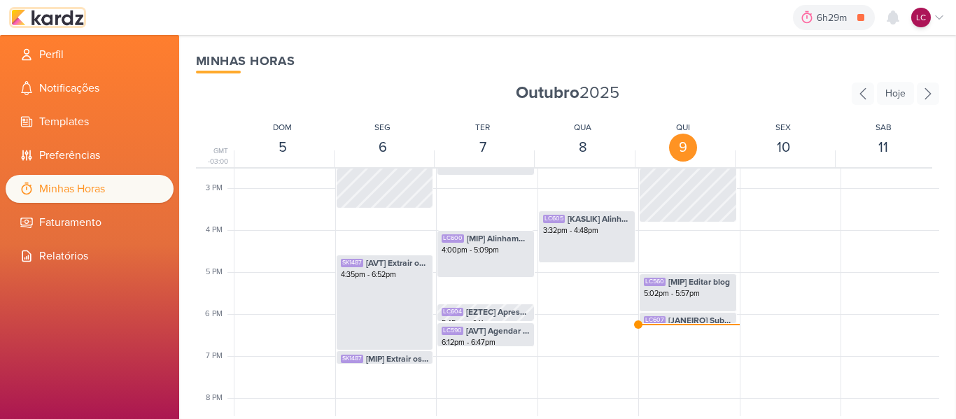
click at [33, 11] on img at bounding box center [47, 17] width 73 height 17
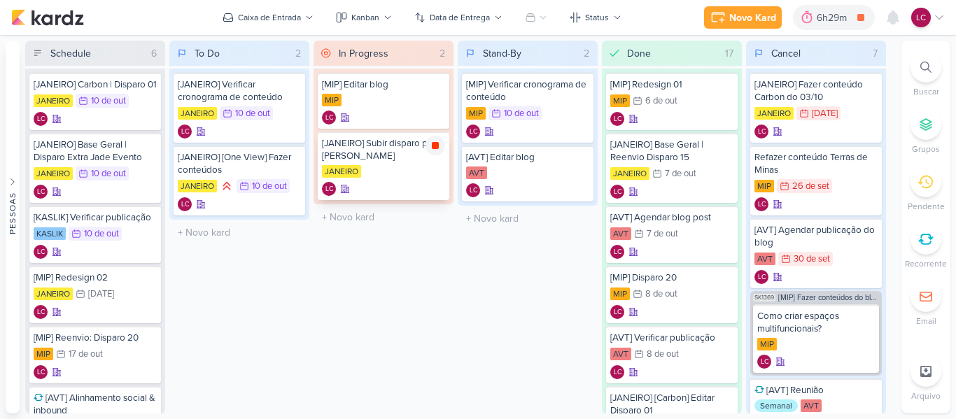
click at [430, 148] on icon at bounding box center [435, 145] width 11 height 11
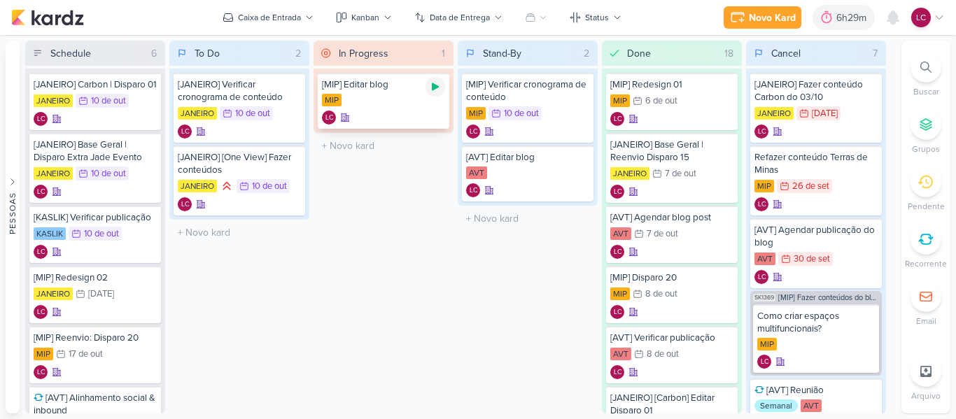
click at [437, 92] on icon at bounding box center [435, 86] width 11 height 11
